Goal: Check status: Check status

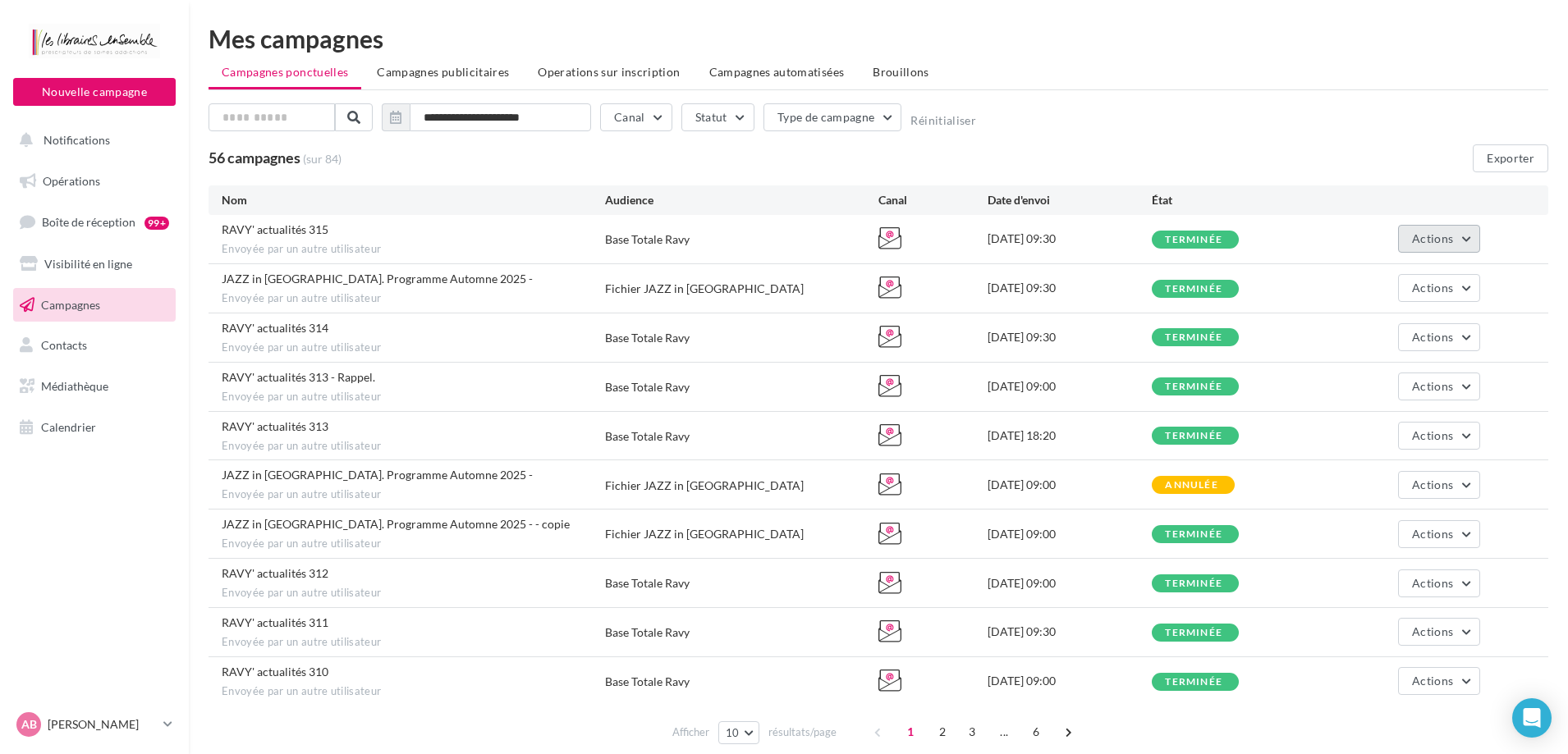
click at [1429, 236] on span "Actions" at bounding box center [1432, 238] width 41 height 14
click at [1383, 270] on button "Voir les résultats" at bounding box center [1397, 277] width 164 height 43
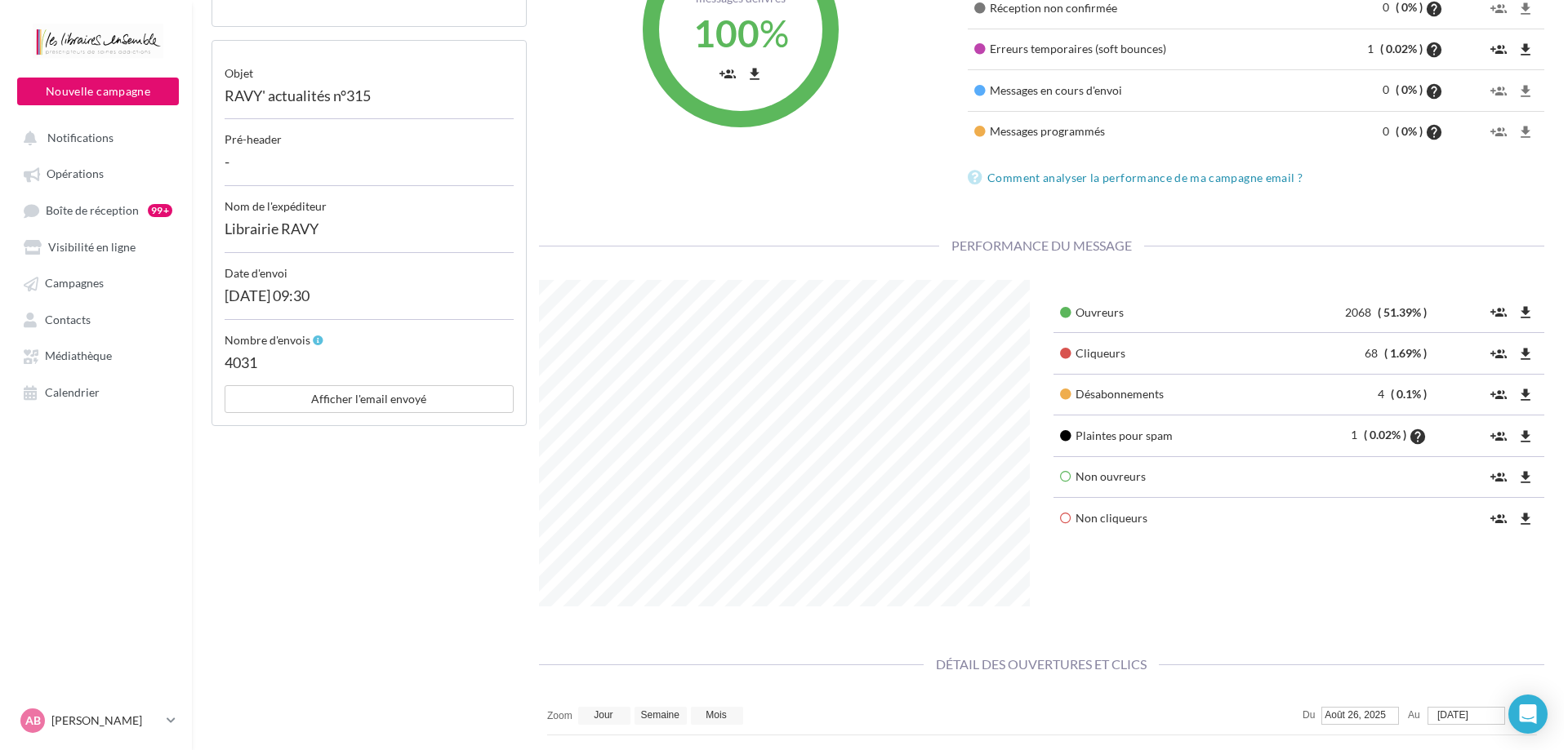
scroll to position [326, 0]
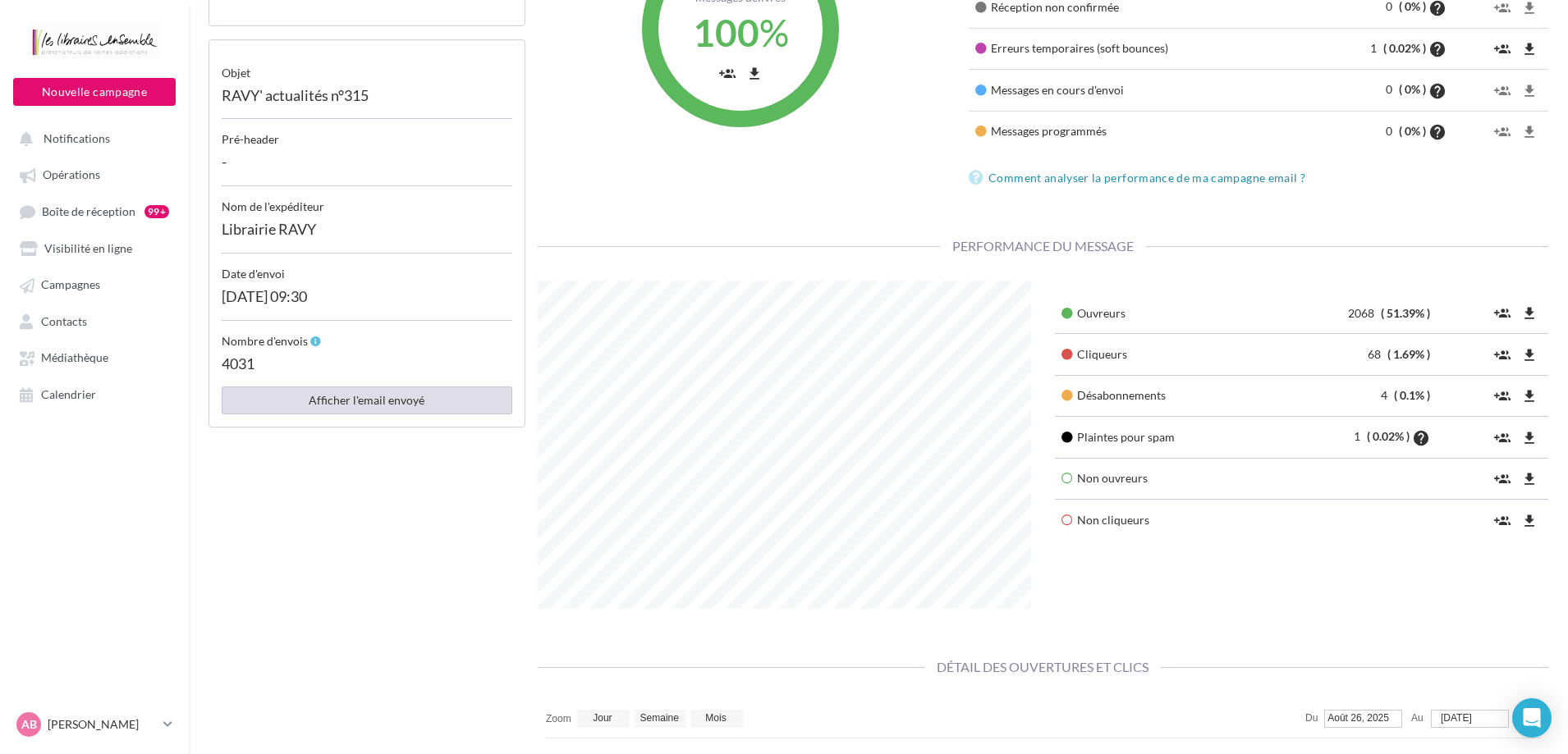
click at [370, 403] on button "Afficher l'email envoyé" at bounding box center [367, 400] width 291 height 28
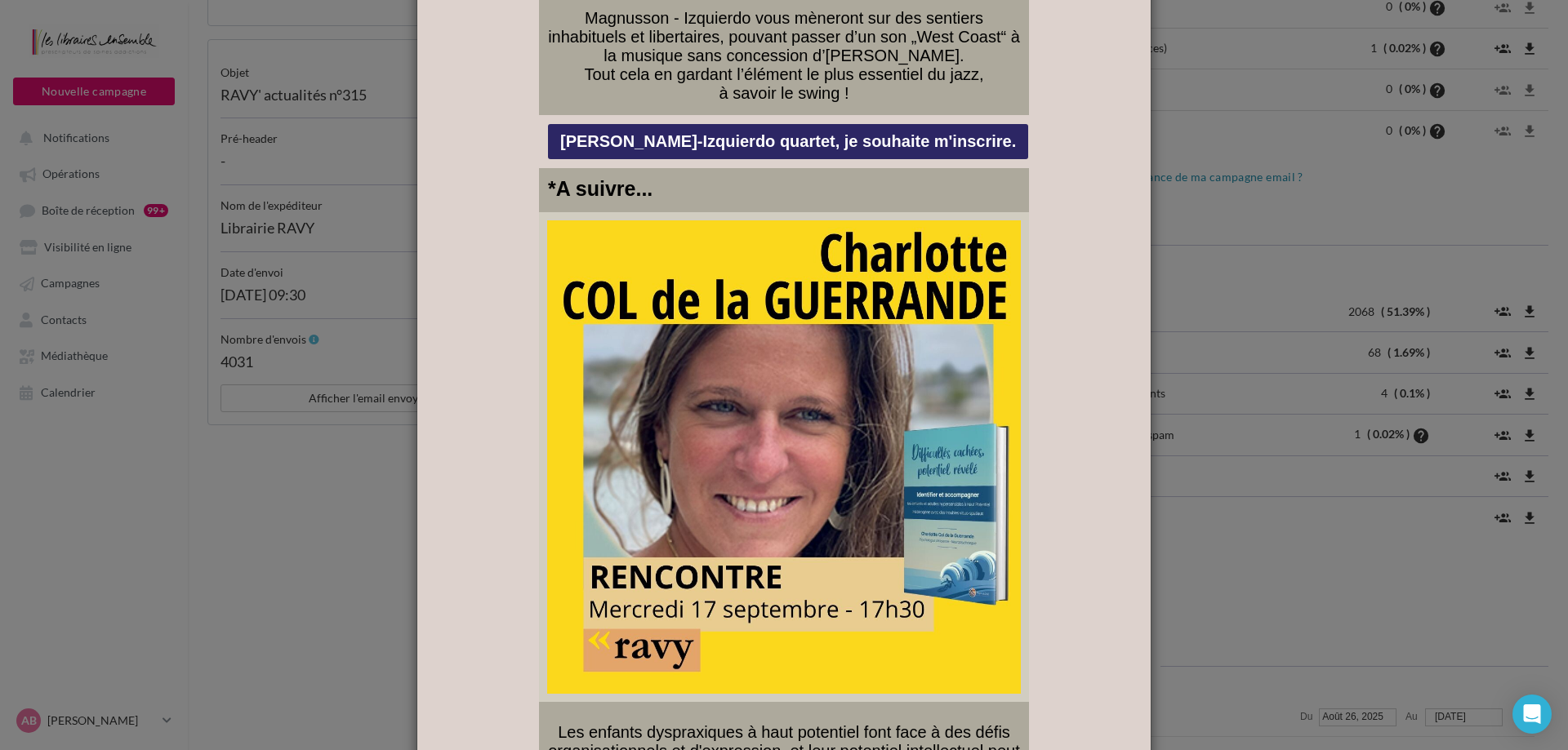
scroll to position [1632, 0]
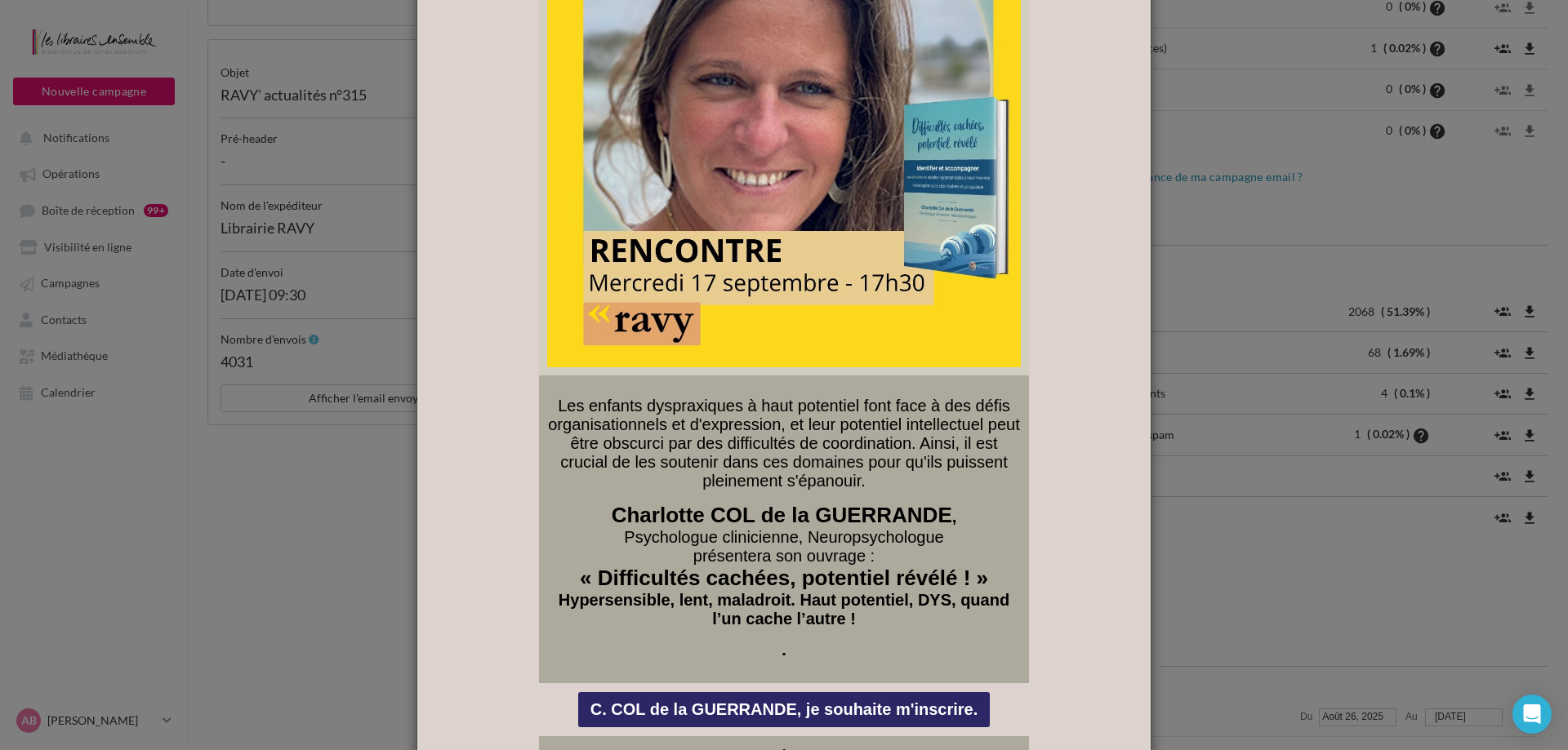
drag, startPoint x: 556, startPoint y: 373, endPoint x: 890, endPoint y: 597, distance: 402.2
click at [890, 597] on div "Les enfants dyspraxiques à haut potentiel font face à des défis organisationnel…" at bounding box center [783, 528] width 472 height 287
copy div "Les enfants dyspraxiques à haut potentiel font face à des défis organisationnel…"
click at [860, 446] on span "Les enfants dyspraxiques à haut potentiel font face à des défis organisationnel…" at bounding box center [783, 444] width 472 height 93
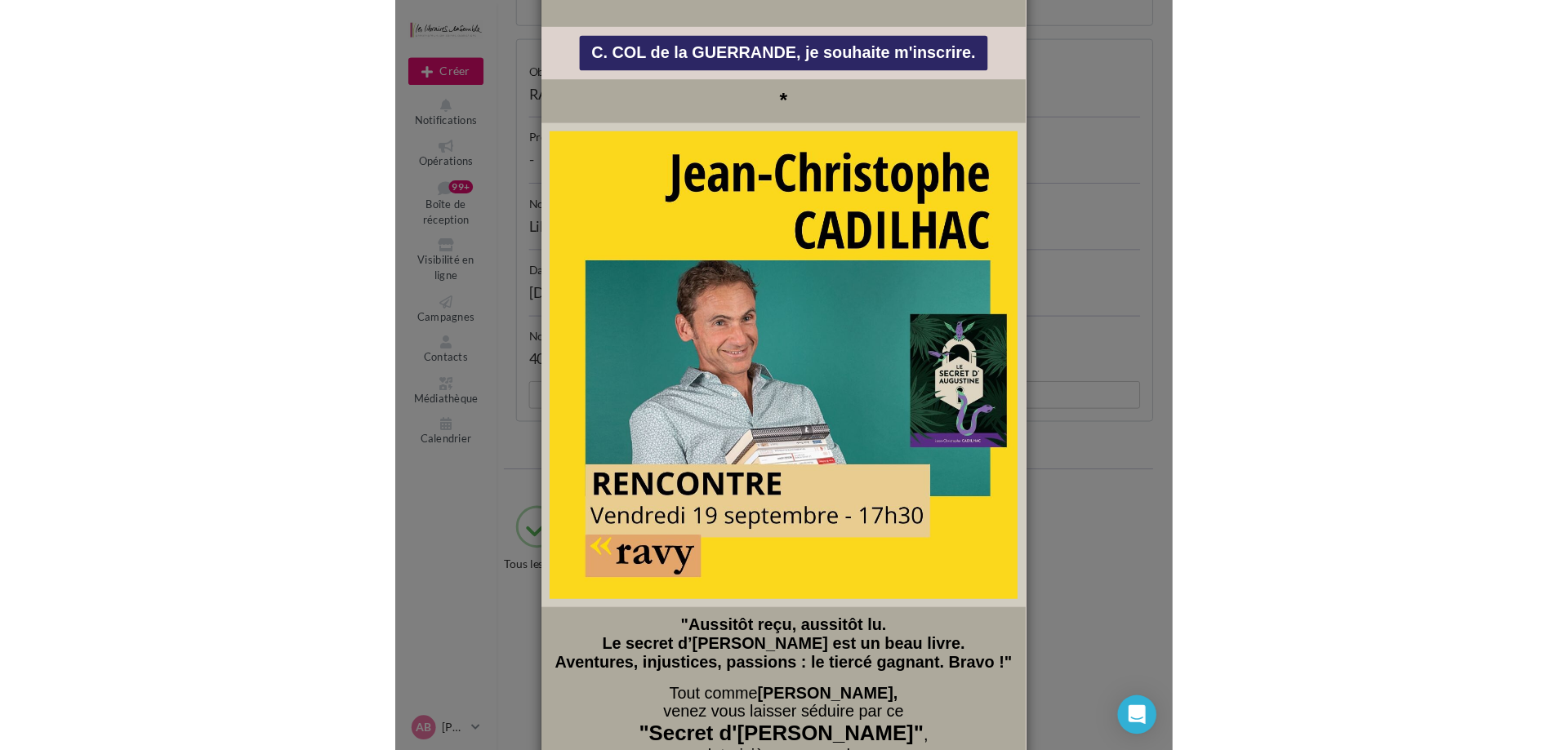
scroll to position [41, 0]
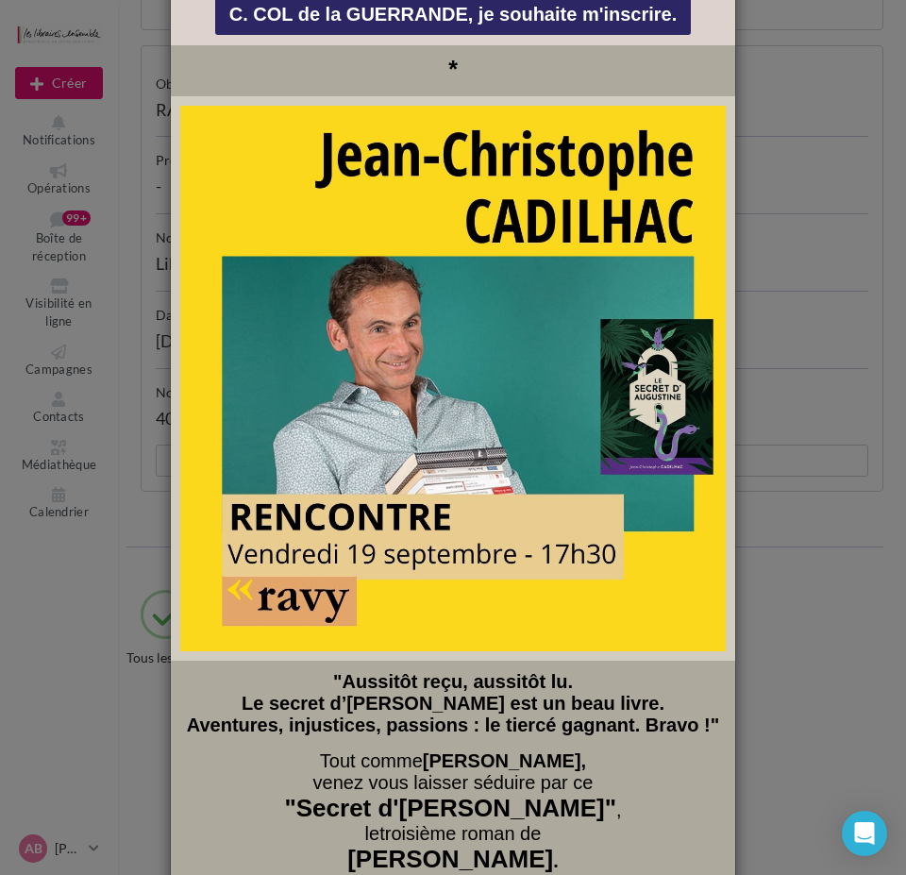
drag, startPoint x: 320, startPoint y: 598, endPoint x: 626, endPoint y: 818, distance: 377.3
click at [626, 818] on div ""Aussitôt reçu, aussitôt lu. Le secret d’[PERSON_NAME] est un beau livre. Avent…" at bounding box center [452, 779] width 543 height 217
copy div ""Aussitôt reçu, aussitôt lu. Le secret d’[PERSON_NAME] est un beau livre. Avent…"
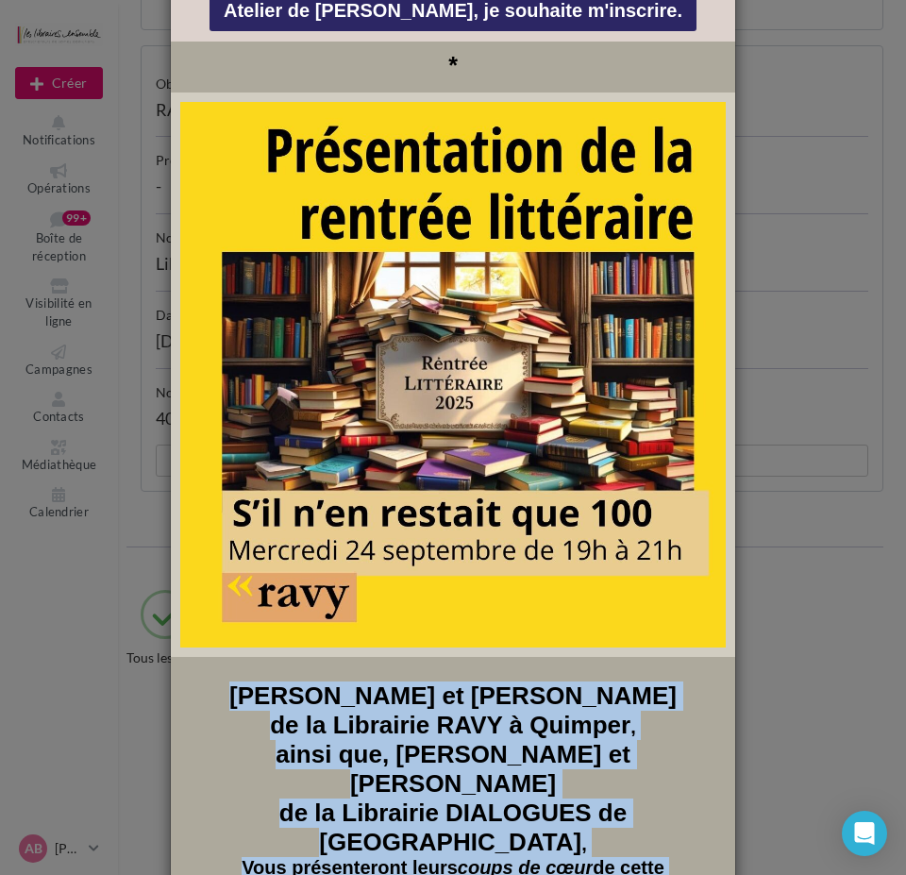
drag, startPoint x: 349, startPoint y: 616, endPoint x: 615, endPoint y: 826, distance: 338.6
click at [615, 826] on div "[PERSON_NAME] et [PERSON_NAME] de la Librairie RAVY à Quimper , ainsi que, [PER…" at bounding box center [452, 819] width 543 height 305
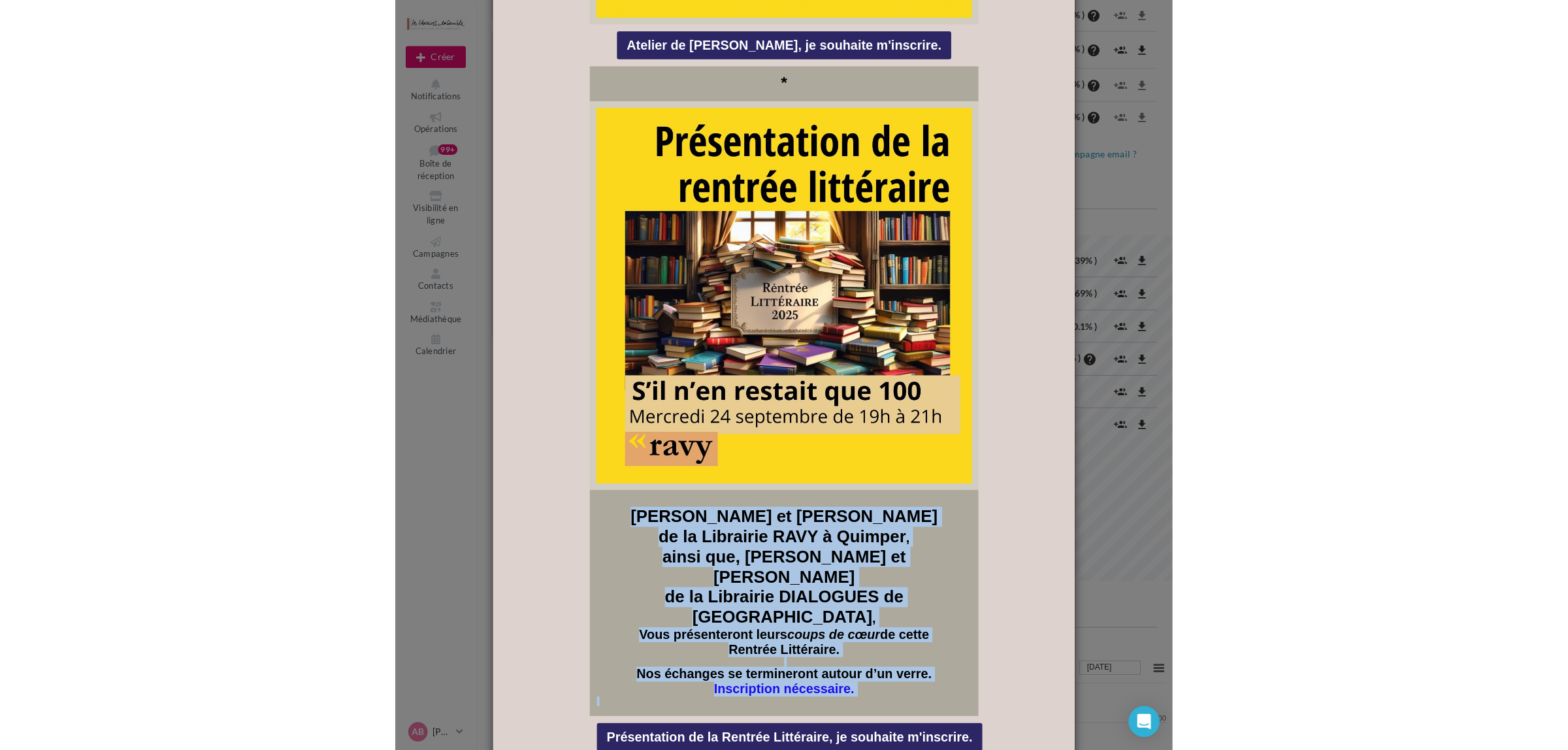
scroll to position [162, 263]
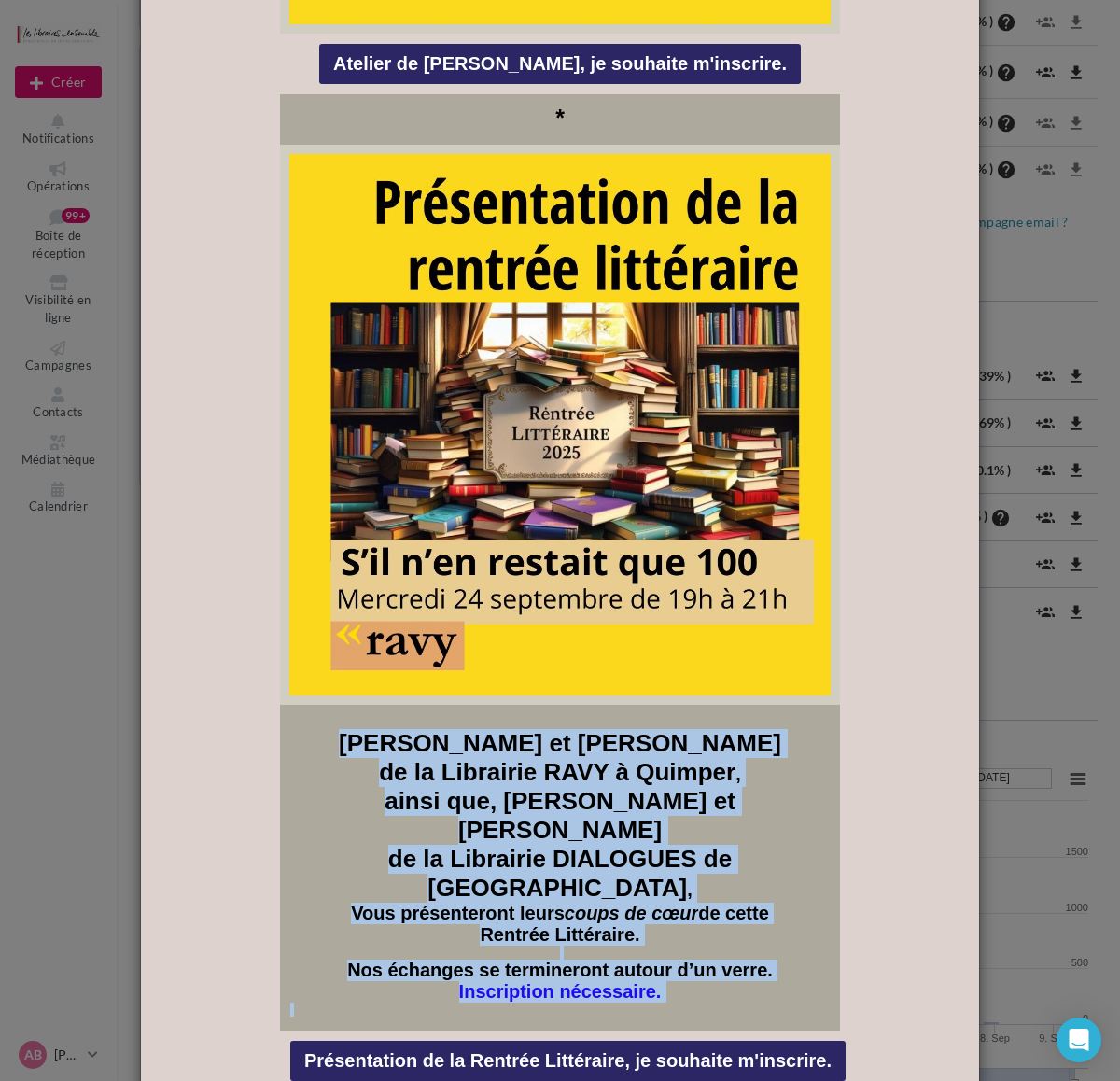
copy div "[PERSON_NAME] et [PERSON_NAME] de la Librairie RAVY à Quimper , ainsi que, [PER…"
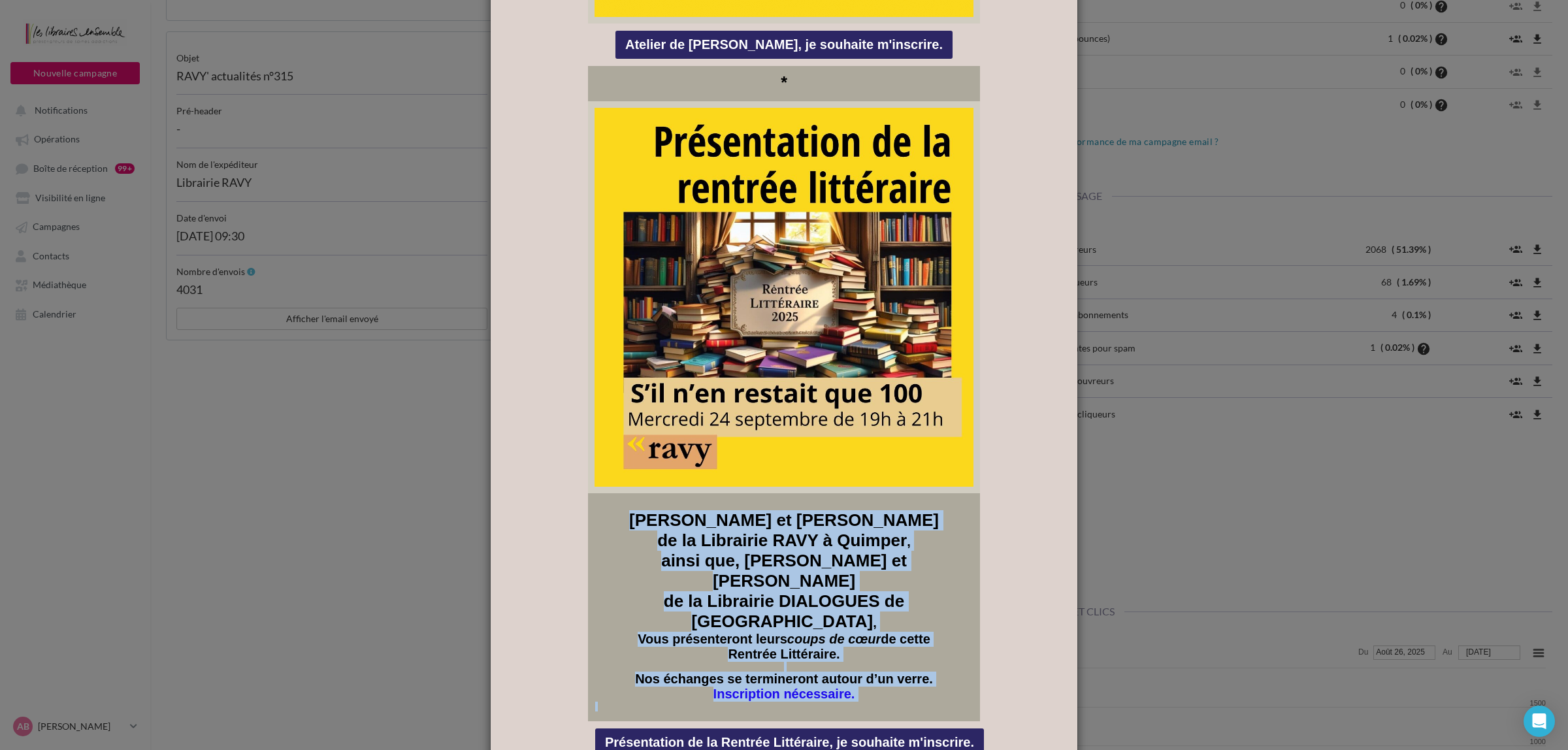
scroll to position [341, 531]
